Goal: Task Accomplishment & Management: Manage account settings

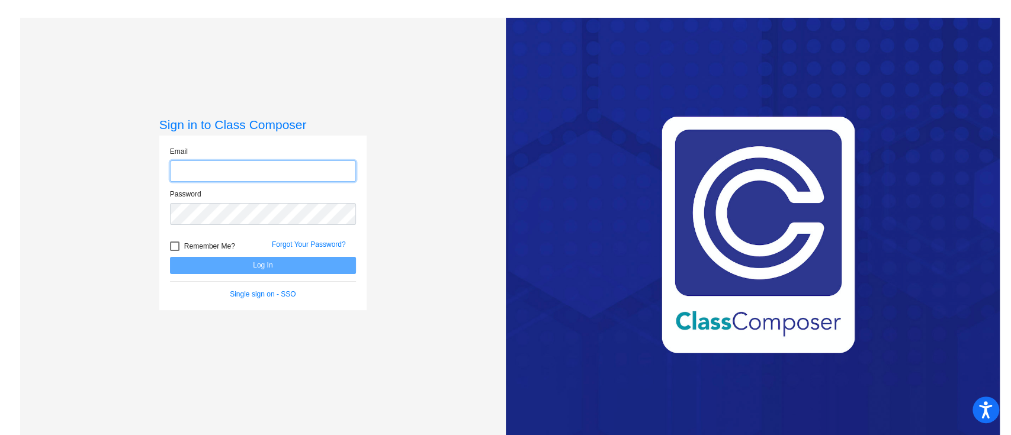
click at [219, 173] on input "email" at bounding box center [263, 171] width 186 height 22
type input "[EMAIL_ADDRESS][DOMAIN_NAME]"
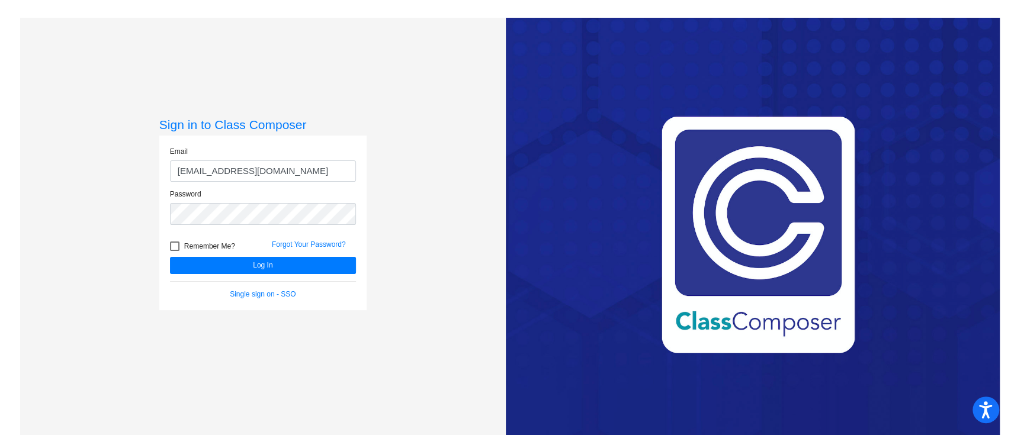
click at [176, 251] on label "Remember Me?" at bounding box center [202, 246] width 65 height 14
click at [175, 251] on input "Remember Me?" at bounding box center [174, 251] width 1 height 1
checkbox input "true"
click at [189, 258] on button "Log In" at bounding box center [263, 265] width 186 height 17
click at [83, 208] on div "Sign in to Class Composer Email [EMAIL_ADDRESS][DOMAIN_NAME] Password Remember …" at bounding box center [262, 235] width 485 height 435
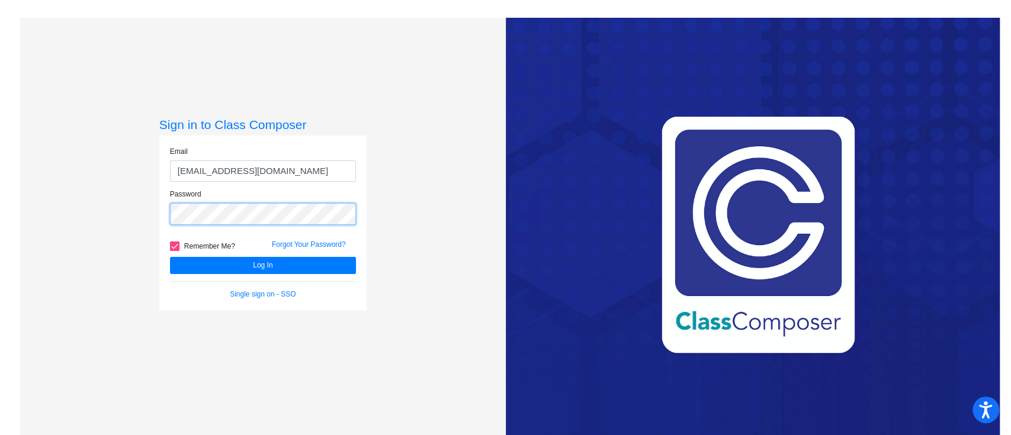
click at [170, 257] on button "Log In" at bounding box center [263, 265] width 186 height 17
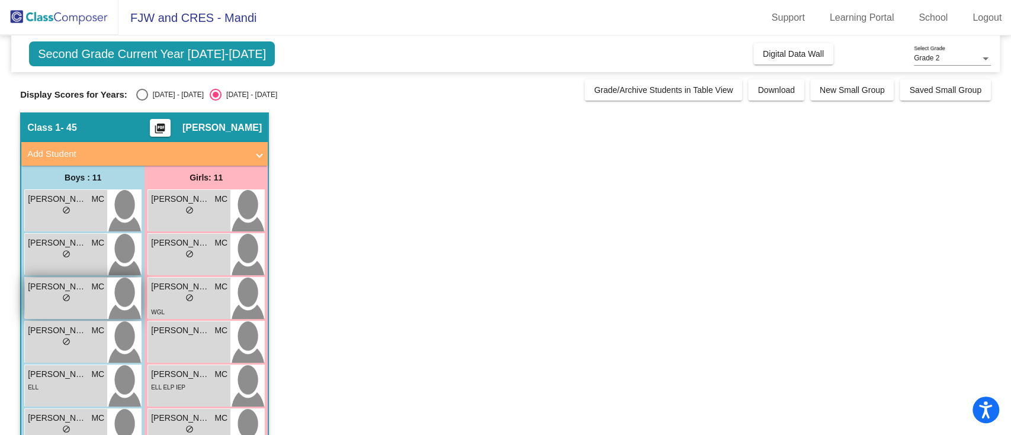
click at [96, 299] on div "lock do_not_disturb_alt" at bounding box center [66, 299] width 76 height 12
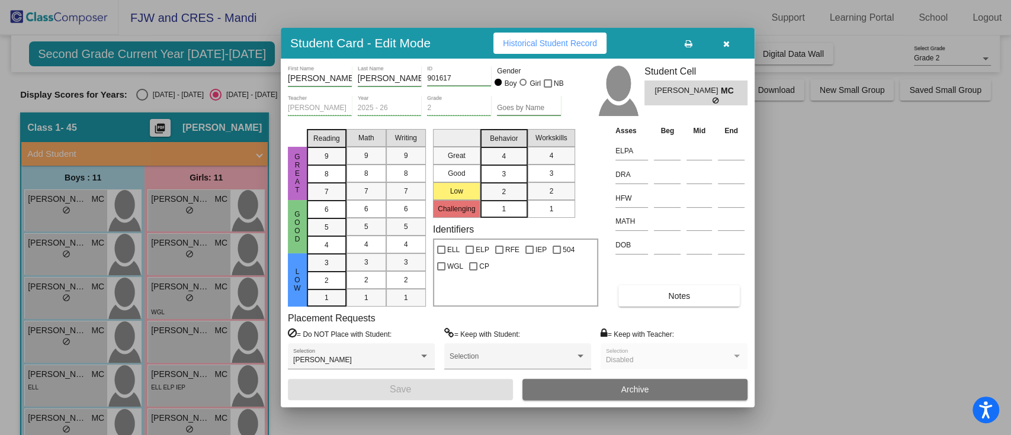
click at [730, 45] on button "button" at bounding box center [726, 43] width 38 height 21
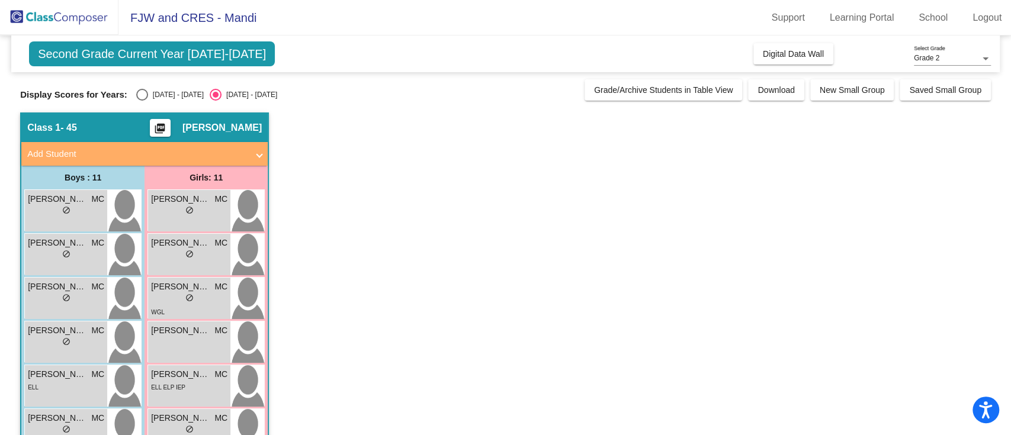
click at [213, 52] on span "Second Grade Current Year [DATE]-[DATE]" at bounding box center [152, 53] width 246 height 25
click at [967, 51] on div "Grade 2 Select Grade" at bounding box center [952, 56] width 77 height 20
click at [967, 56] on span "Grade 2" at bounding box center [952, 58] width 77 height 21
click at [931, 56] on span "Grade 2" at bounding box center [926, 58] width 25 height 8
click at [931, 56] on span "Grade 2" at bounding box center [952, 58] width 77 height 21
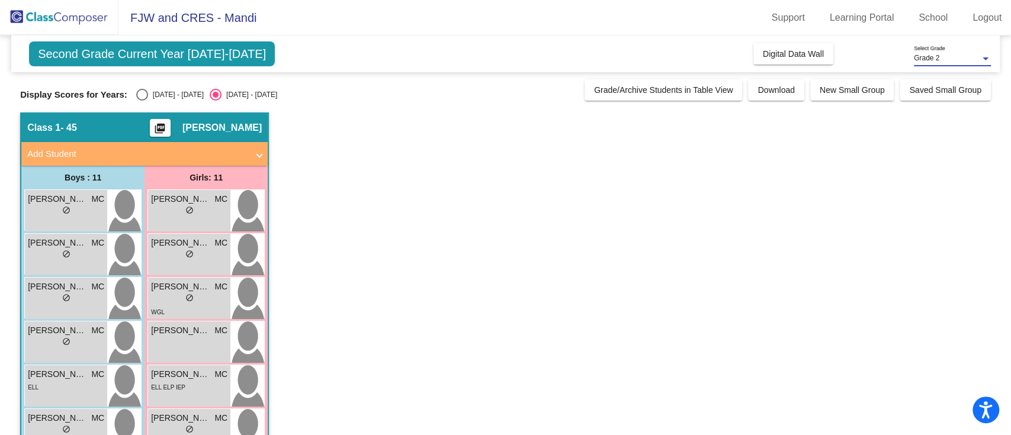
click at [143, 97] on div "Select an option" at bounding box center [142, 95] width 12 height 12
click at [142, 101] on input "[DATE] - [DATE]" at bounding box center [142, 101] width 1 height 1
radio input "true"
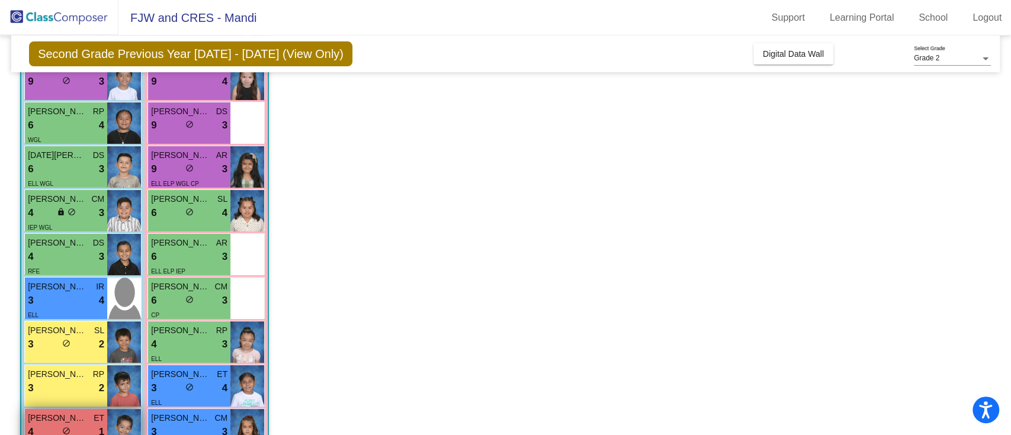
scroll to position [255, 0]
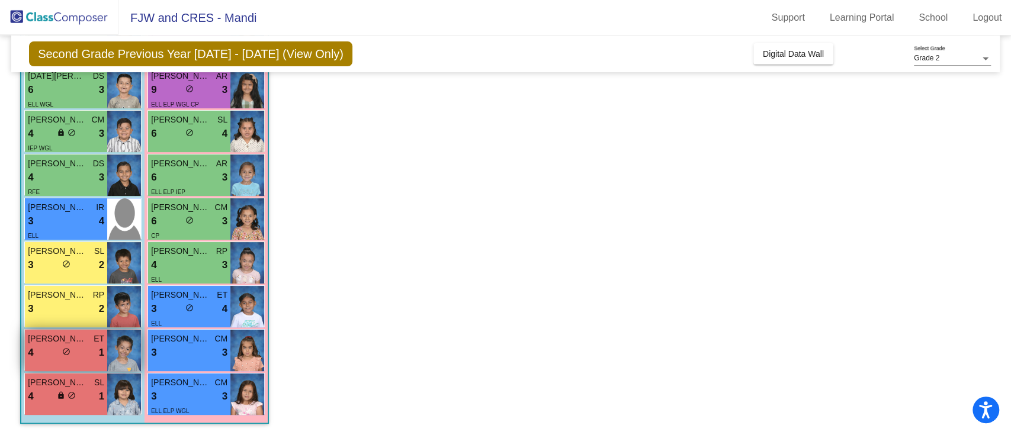
click at [76, 338] on span "[PERSON_NAME]" at bounding box center [57, 339] width 59 height 12
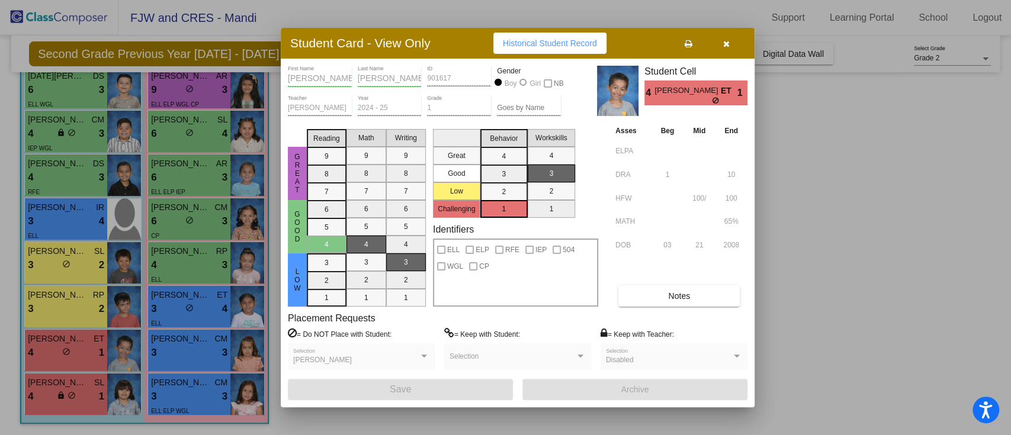
click at [685, 299] on span "Notes" at bounding box center [679, 295] width 22 height 9
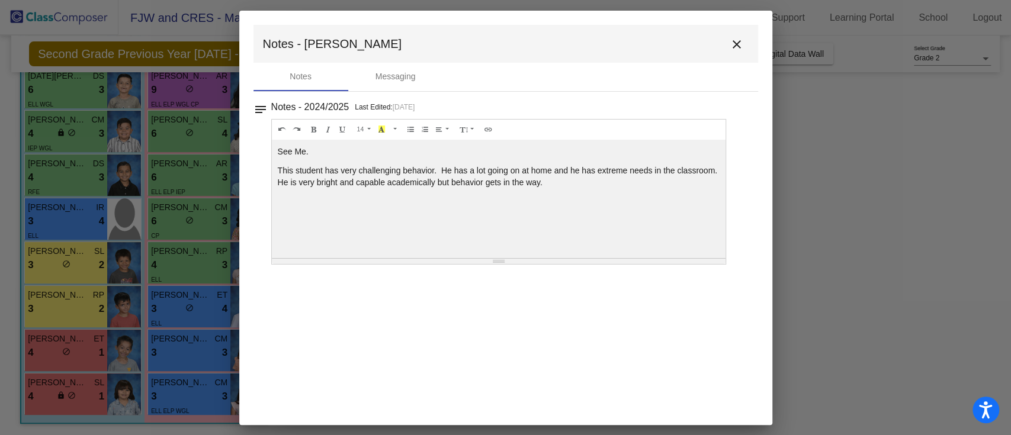
click at [740, 45] on mat-icon "close" at bounding box center [737, 44] width 14 height 14
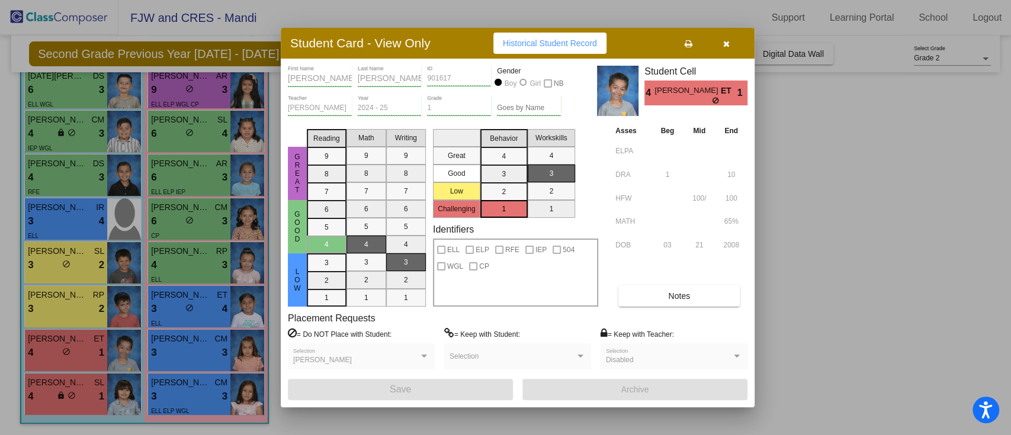
click at [734, 43] on button "button" at bounding box center [726, 43] width 38 height 21
